Goal: Navigation & Orientation: Find specific page/section

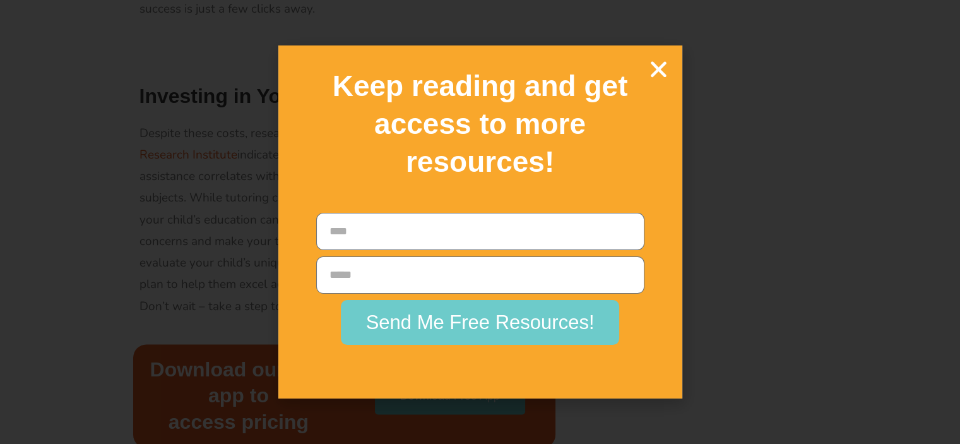
scroll to position [1767, 0]
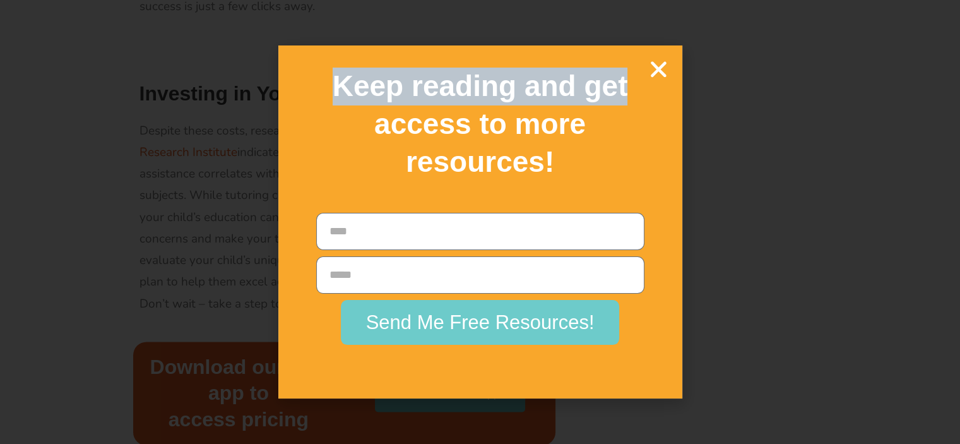
click at [649, 74] on div "Keep reading and get access to more resources! Name Email Send Me Free Resource…" at bounding box center [480, 221] width 404 height 352
click at [655, 76] on icon "Close" at bounding box center [659, 69] width 22 height 22
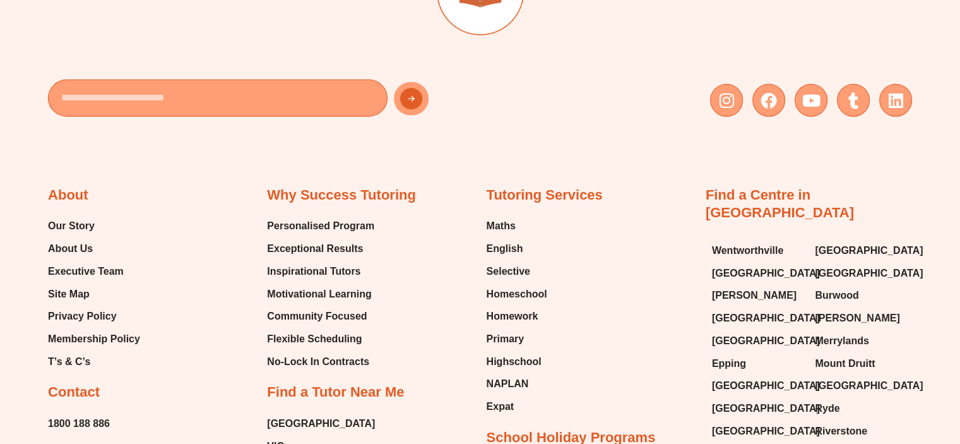
scroll to position [3534, 0]
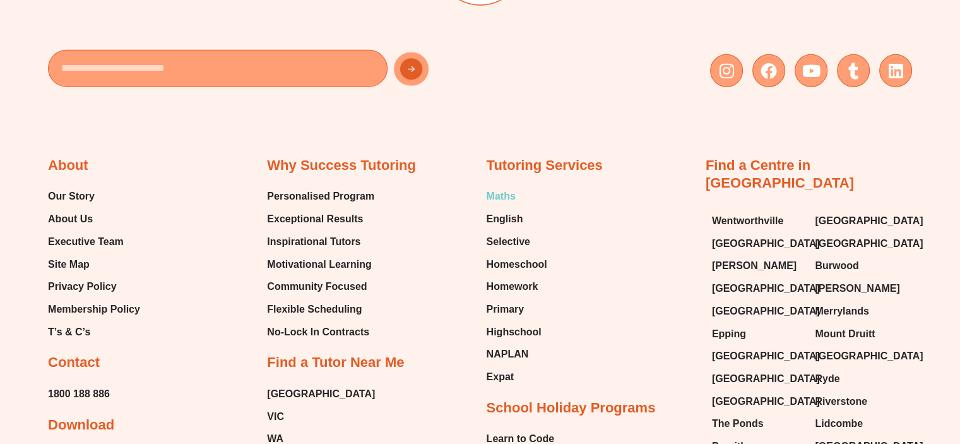
click at [502, 201] on span "Maths" at bounding box center [501, 196] width 29 height 19
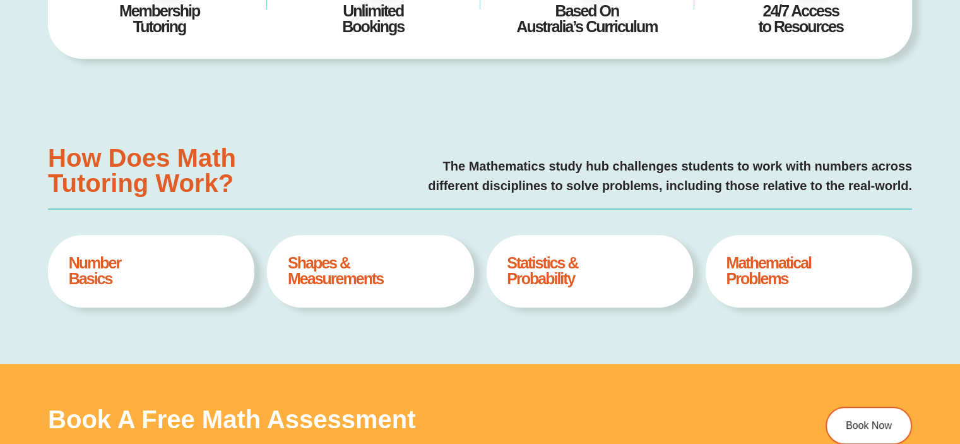
scroll to position [439, 0]
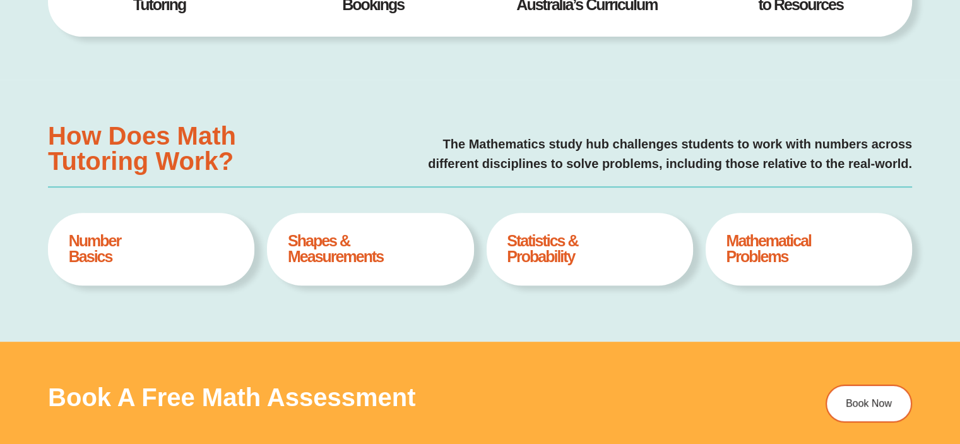
type input "*"
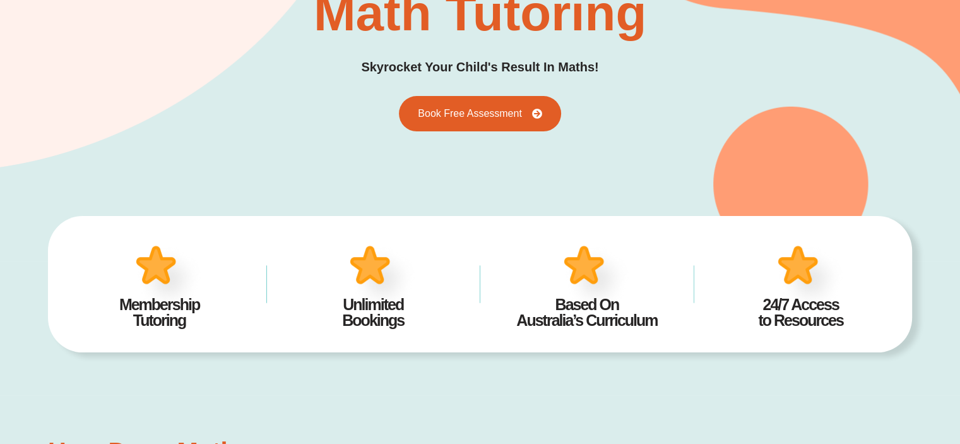
scroll to position [0, 0]
